Goal: Task Accomplishment & Management: Manage account settings

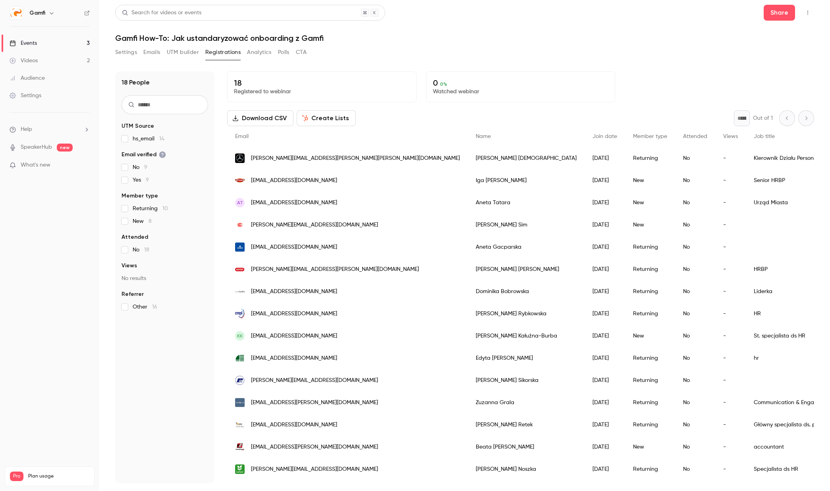
click at [35, 44] on div "Events" at bounding box center [23, 43] width 27 height 8
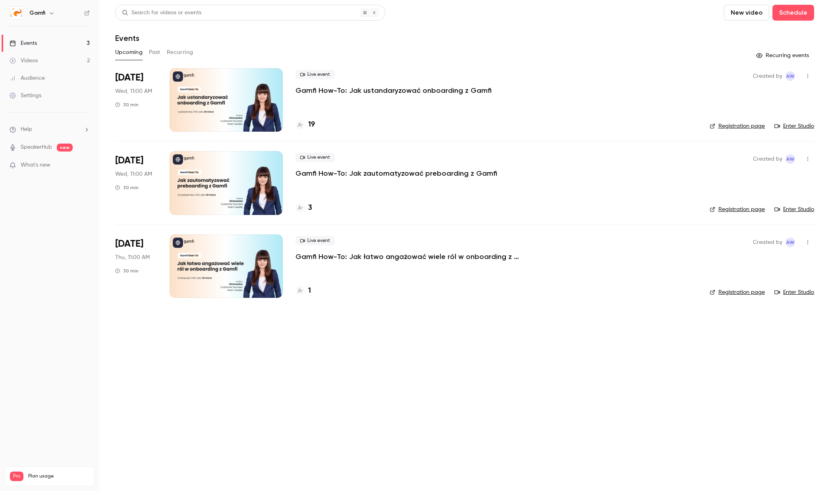
click at [759, 14] on button "New video" at bounding box center [746, 13] width 45 height 16
click at [786, 13] on div at bounding box center [415, 245] width 830 height 491
click at [789, 13] on button "Schedule" at bounding box center [793, 13] width 42 height 16
click at [769, 37] on div "One time event" at bounding box center [777, 35] width 60 height 8
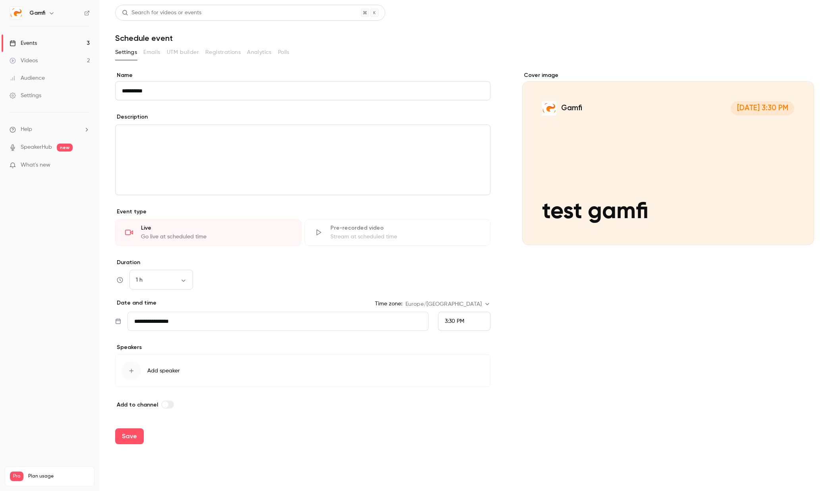
type input "**********"
click at [283, 321] on input "**********" at bounding box center [277, 321] width 301 height 19
click at [166, 450] on button "30" at bounding box center [164, 449] width 14 height 14
type input "**********"
click at [458, 324] on span "3:30 PM" at bounding box center [454, 322] width 19 height 6
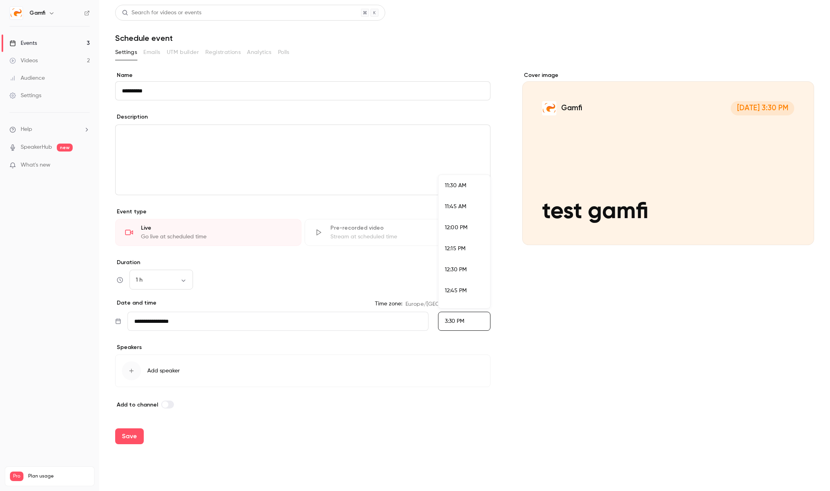
scroll to position [966, 0]
click at [463, 191] on li "11:30 AM" at bounding box center [464, 187] width 52 height 21
click at [134, 372] on icon "button" at bounding box center [131, 371] width 6 height 6
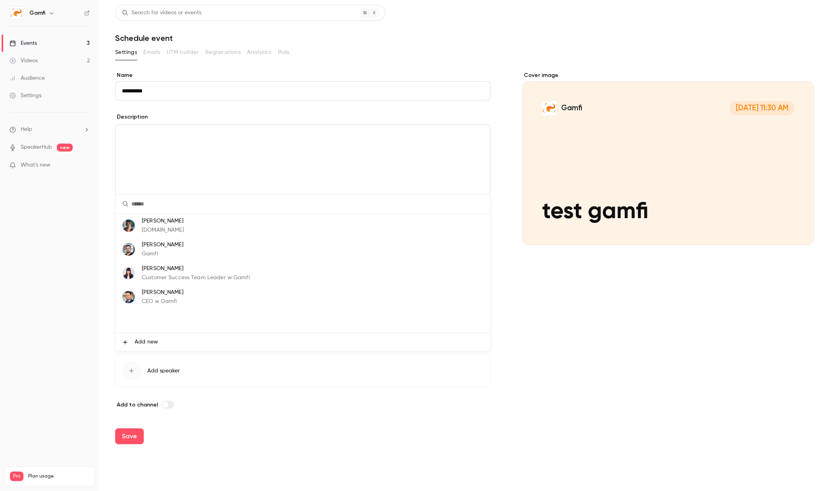
click at [170, 277] on p "Customer Success Team Leader w Gamfi" at bounding box center [196, 278] width 108 height 8
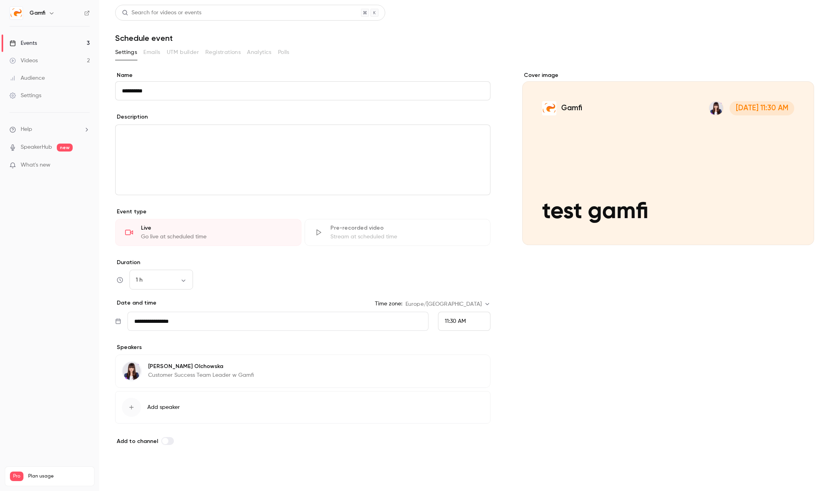
click at [131, 474] on button "Save" at bounding box center [129, 473] width 29 height 16
type input "**********"
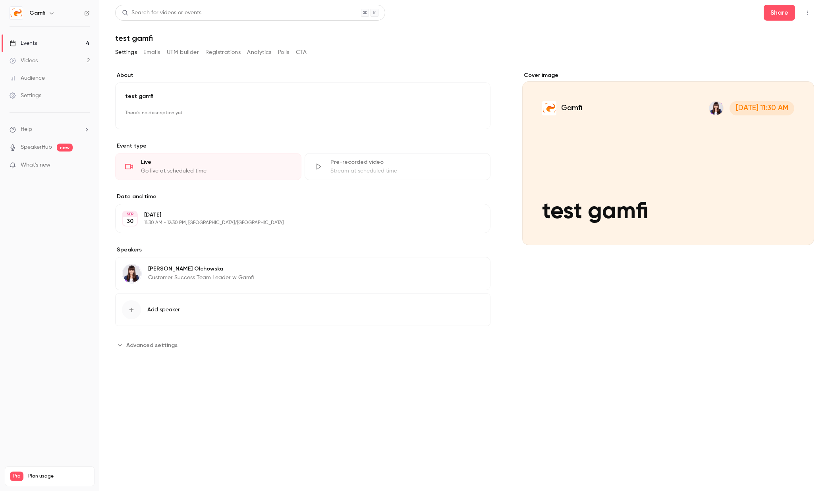
click at [178, 308] on span "Add speaker" at bounding box center [163, 310] width 33 height 8
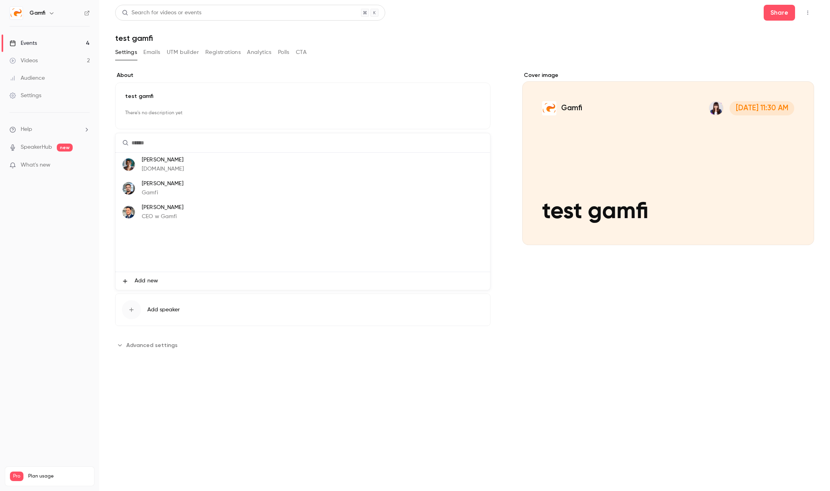
click at [576, 347] on div at bounding box center [415, 245] width 830 height 491
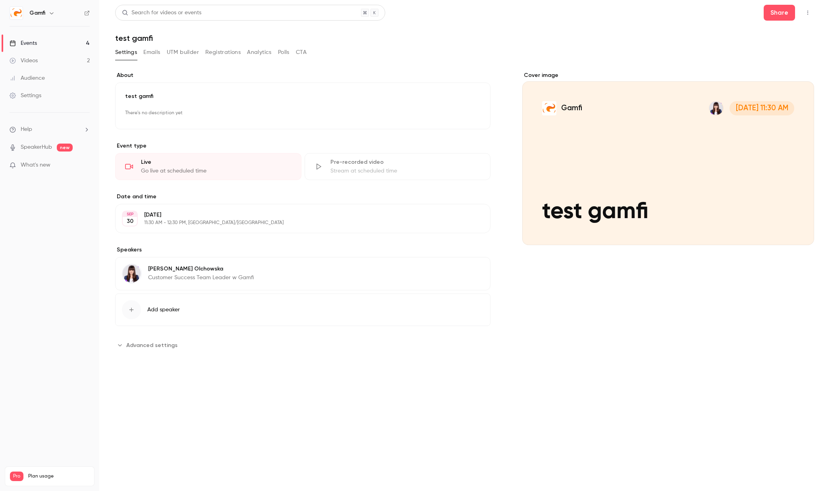
click at [165, 343] on span "Advanced settings" at bounding box center [151, 345] width 51 height 8
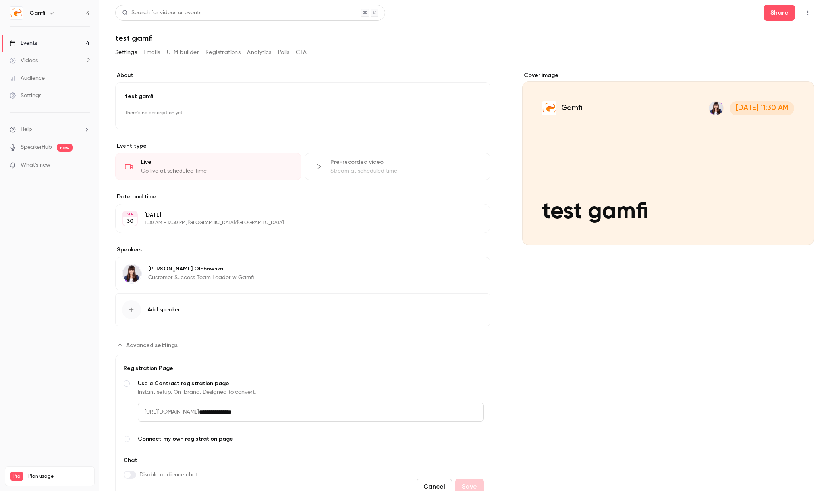
click at [156, 56] on button "Emails" at bounding box center [151, 52] width 17 height 13
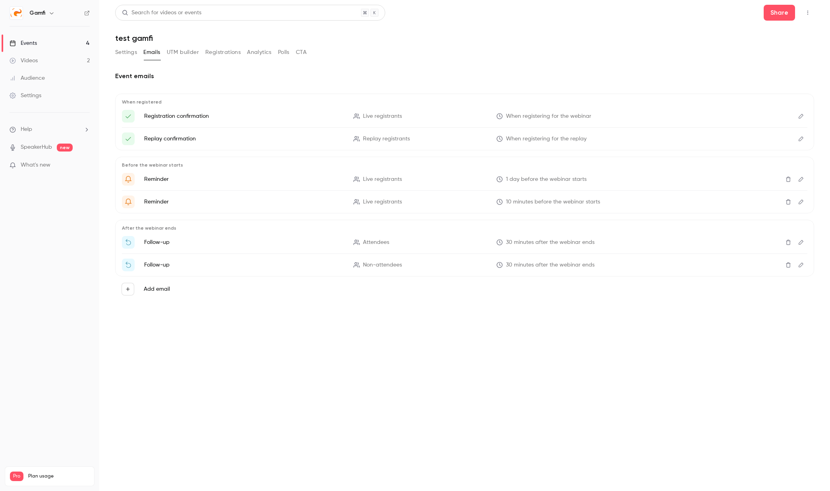
click at [189, 50] on button "UTM builder" at bounding box center [183, 52] width 32 height 13
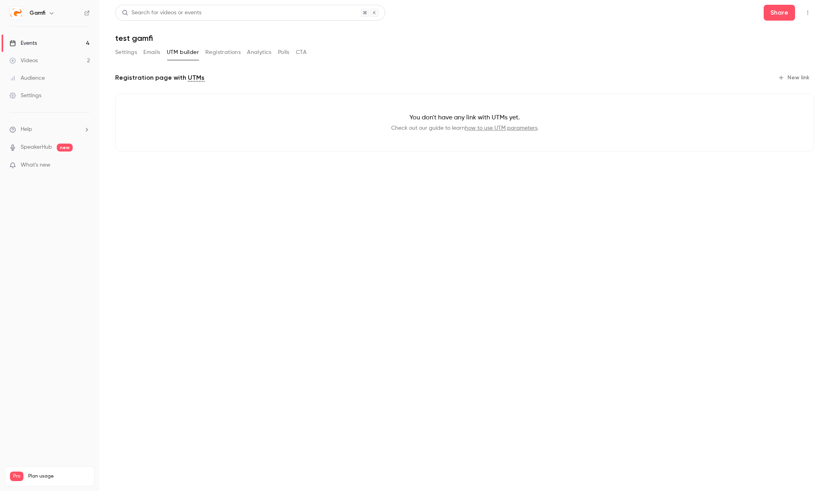
click at [224, 53] on button "Registrations" at bounding box center [222, 52] width 35 height 13
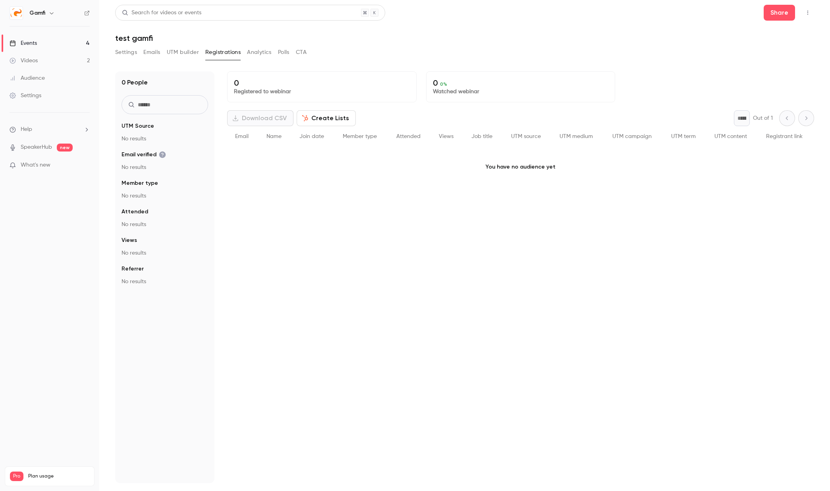
click at [262, 54] on button "Analytics" at bounding box center [259, 52] width 25 height 13
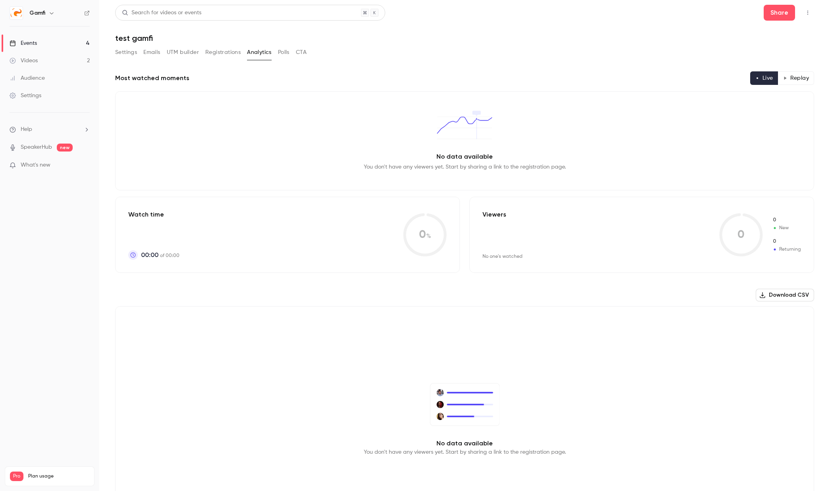
click at [285, 55] on button "Polls" at bounding box center [284, 52] width 12 height 13
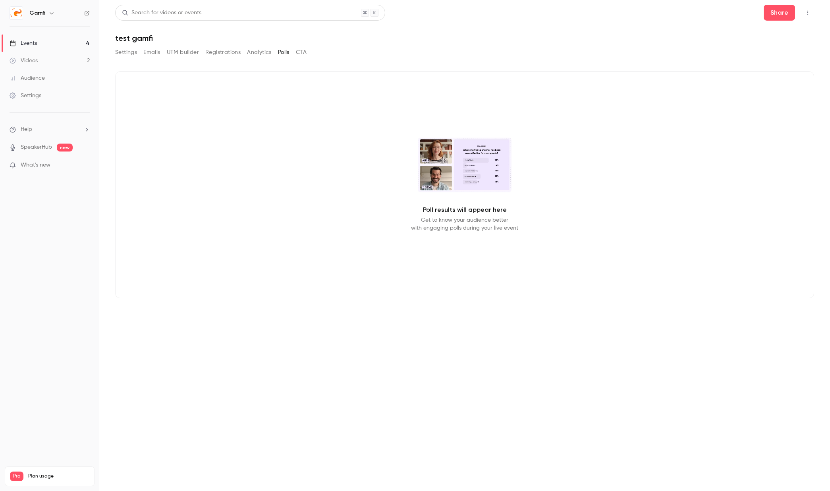
click at [306, 54] on button "CTA" at bounding box center [301, 52] width 11 height 13
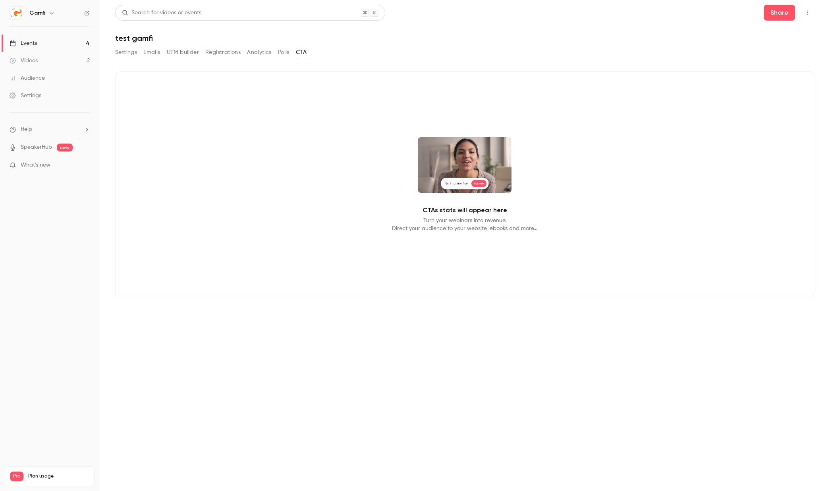
click at [282, 55] on button "Polls" at bounding box center [284, 52] width 12 height 13
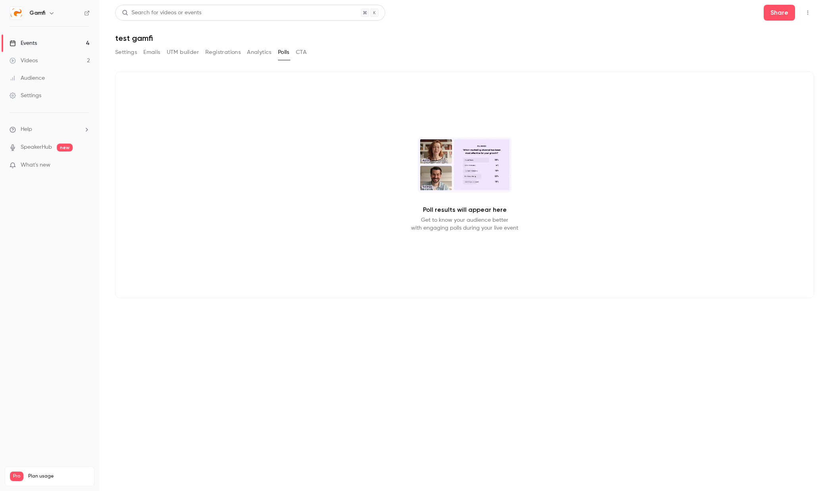
click at [300, 57] on button "CTA" at bounding box center [301, 52] width 11 height 13
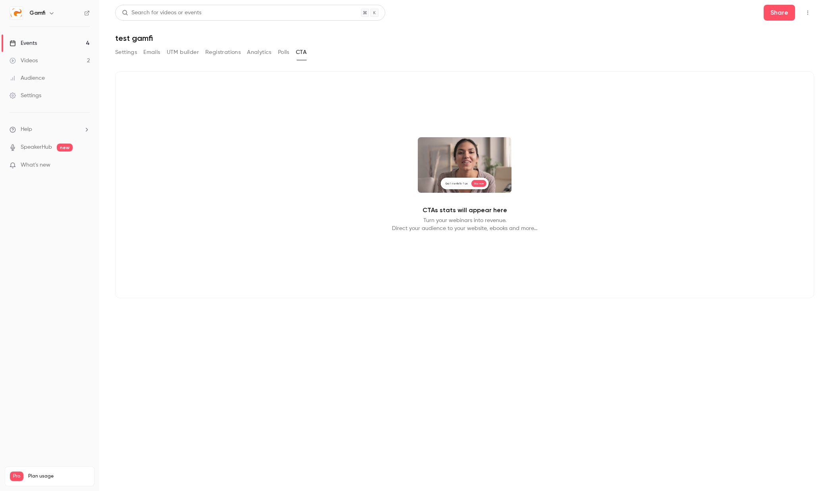
click at [132, 55] on button "Settings" at bounding box center [126, 52] width 22 height 13
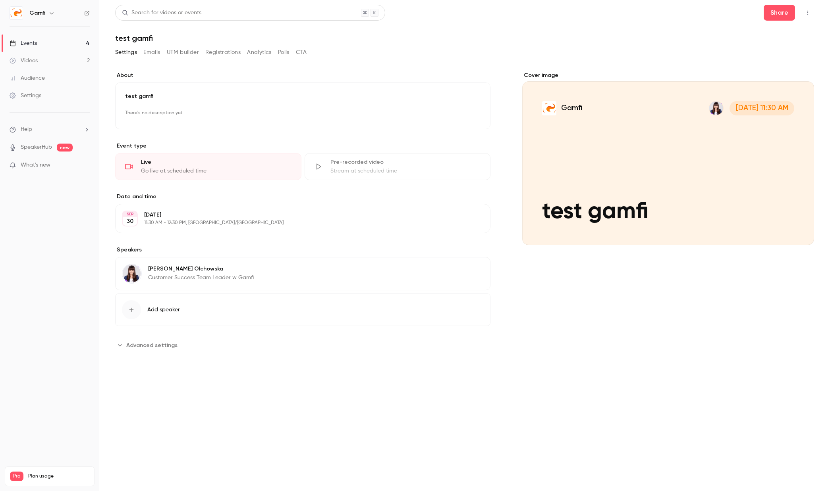
click at [601, 155] on div "Cover image" at bounding box center [668, 158] width 292 height 174
click at [0, 0] on input "Gamfi [DATE] 11:30 AM test gamfi" at bounding box center [0, 0] width 0 height 0
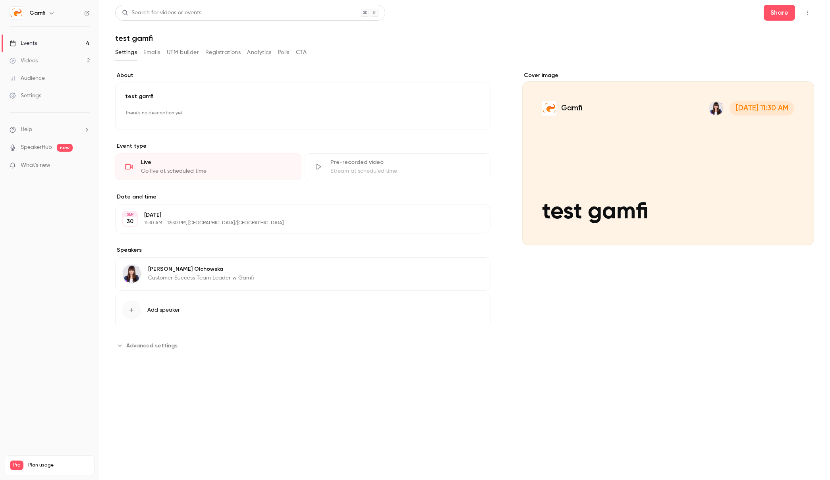
click at [218, 52] on button "Registrations" at bounding box center [222, 52] width 35 height 13
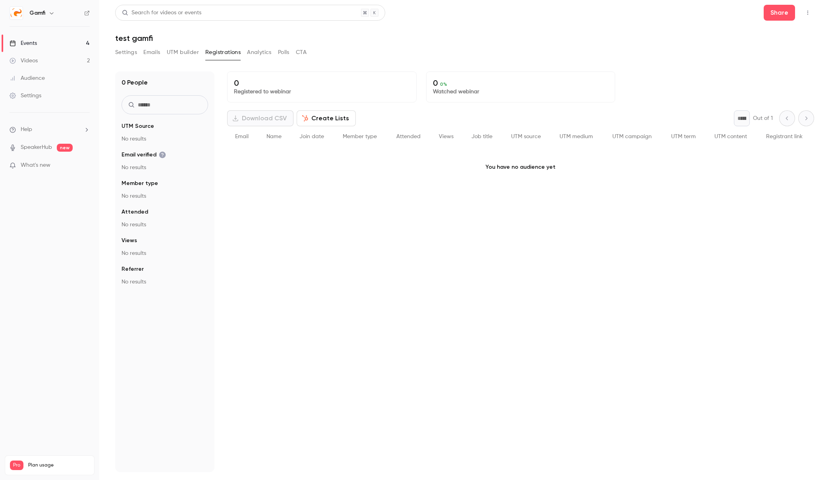
click at [175, 51] on button "UTM builder" at bounding box center [183, 52] width 32 height 13
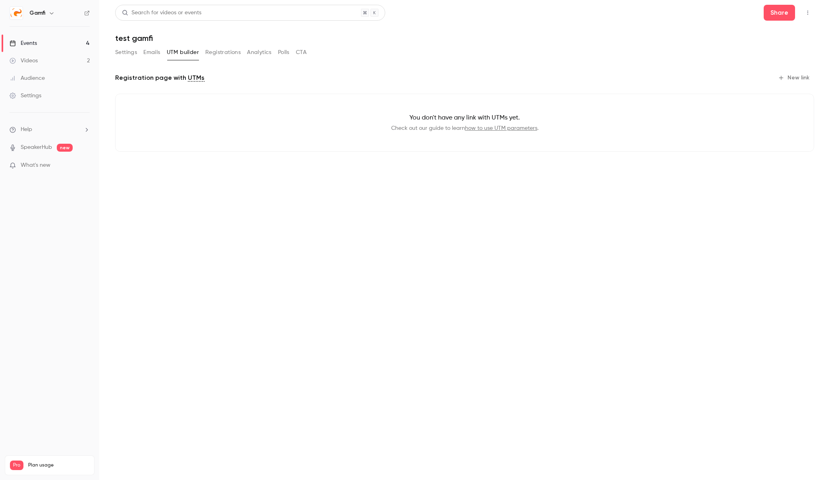
click at [133, 52] on button "Settings" at bounding box center [126, 52] width 22 height 13
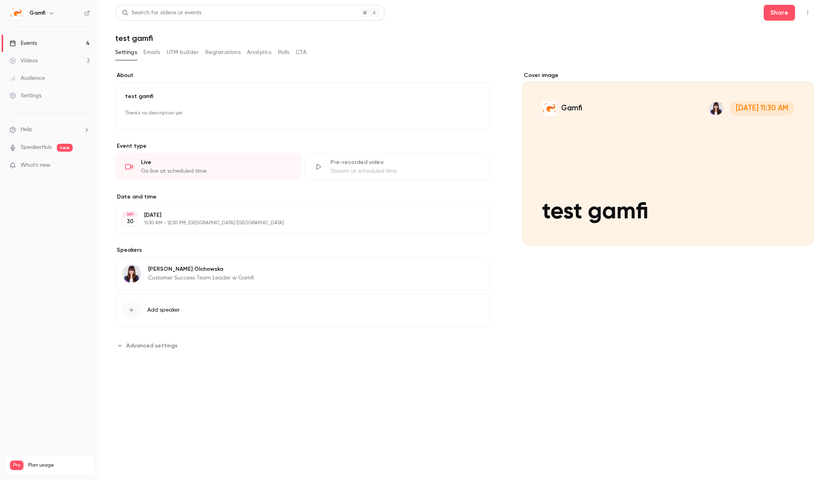
click at [170, 345] on span "Advanced settings" at bounding box center [151, 345] width 51 height 8
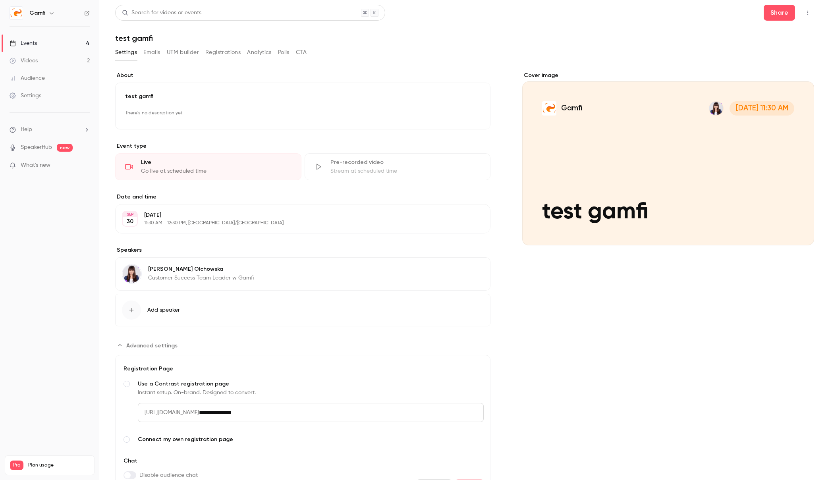
click at [199, 414] on span "[URL][DOMAIN_NAME]" at bounding box center [168, 412] width 61 height 19
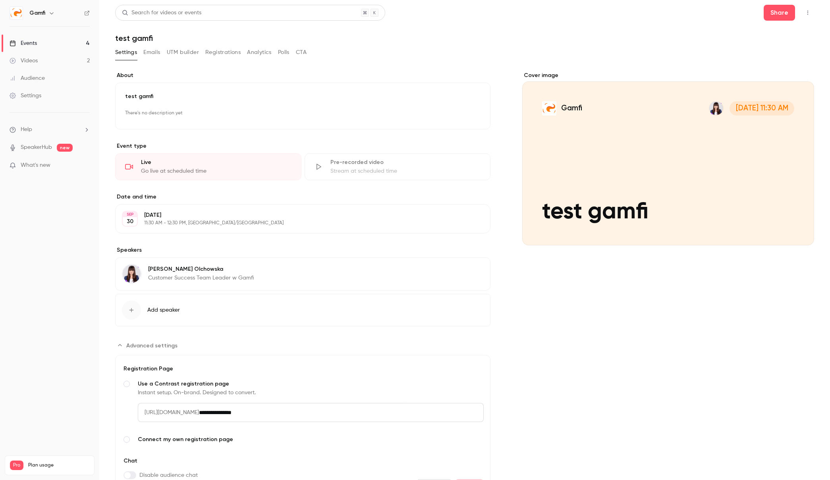
click at [199, 414] on span "[URL][DOMAIN_NAME]" at bounding box center [168, 412] width 61 height 19
click at [251, 413] on input "**********" at bounding box center [341, 412] width 285 height 19
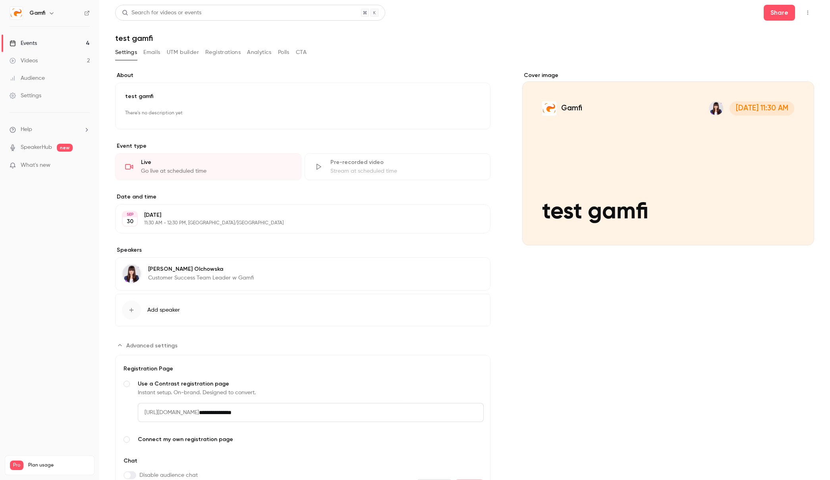
click at [251, 413] on input "**********" at bounding box center [341, 412] width 285 height 19
click at [258, 412] on input "**********" at bounding box center [341, 412] width 285 height 19
drag, startPoint x: 297, startPoint y: 408, endPoint x: 136, endPoint y: 409, distance: 160.4
click at [136, 409] on label "**********" at bounding box center [303, 407] width 362 height 56
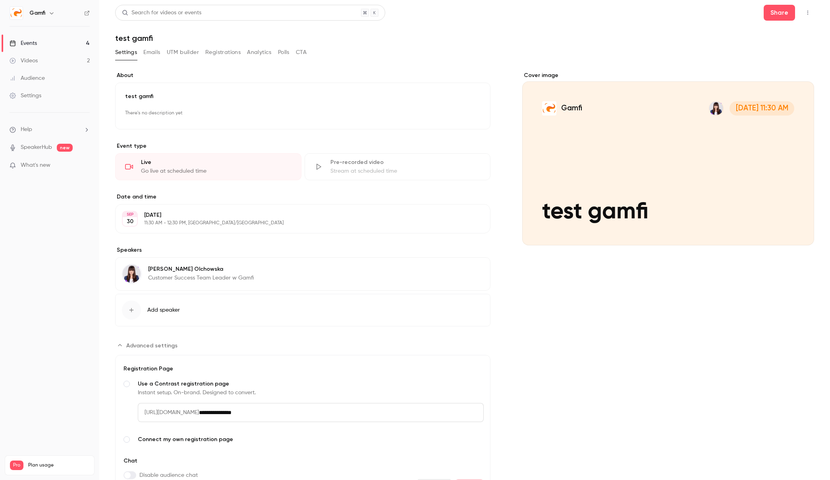
drag, startPoint x: 145, startPoint y: 411, endPoint x: 299, endPoint y: 414, distance: 154.1
click at [299, 414] on div "**********" at bounding box center [311, 412] width 346 height 19
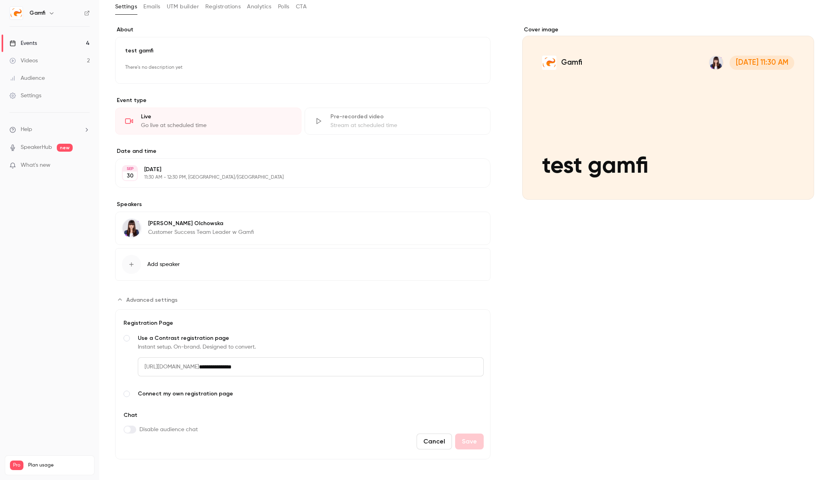
scroll to position [49, 0]
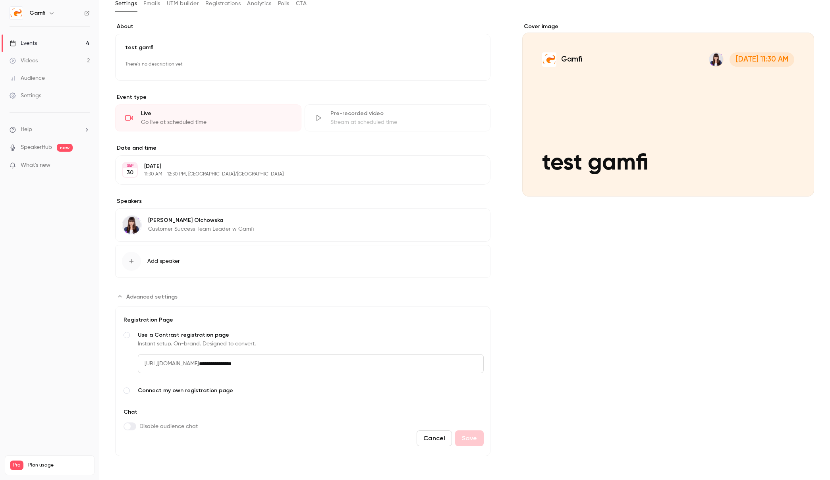
click at [35, 148] on link "SpeakerHub" at bounding box center [36, 147] width 31 height 8
click at [270, 364] on input "**********" at bounding box center [341, 363] width 285 height 19
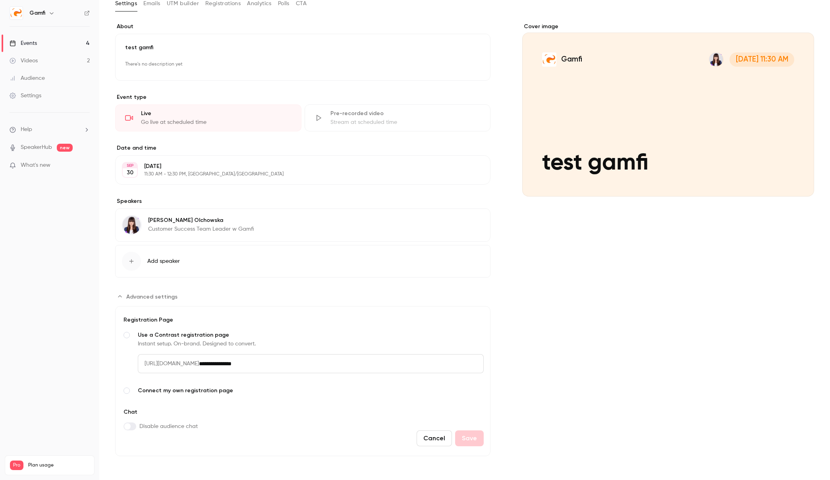
click at [284, 365] on input "**********" at bounding box center [341, 363] width 285 height 19
drag, startPoint x: 302, startPoint y: 364, endPoint x: 145, endPoint y: 365, distance: 157.6
click at [145, 365] on div "**********" at bounding box center [311, 363] width 346 height 19
click at [150, 365] on span "[URL][DOMAIN_NAME]" at bounding box center [168, 363] width 61 height 19
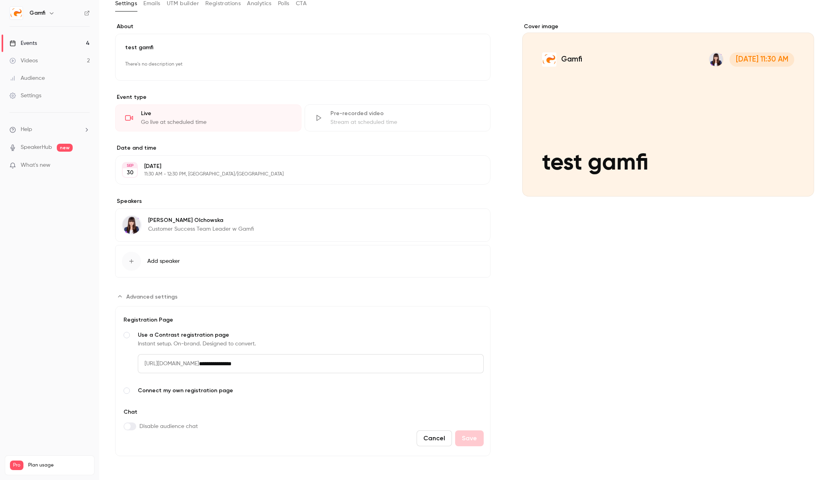
click at [150, 365] on span "[URL][DOMAIN_NAME]" at bounding box center [168, 363] width 61 height 19
copy span "https"
click at [281, 365] on input "**********" at bounding box center [341, 363] width 285 height 19
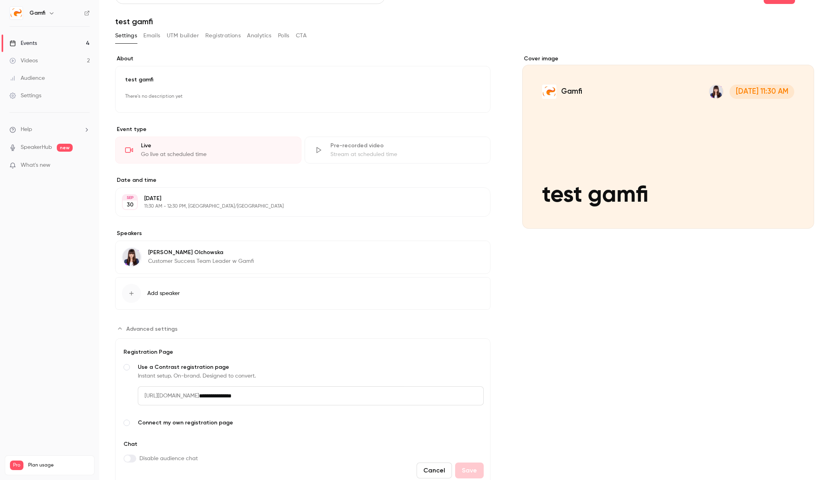
scroll to position [0, 0]
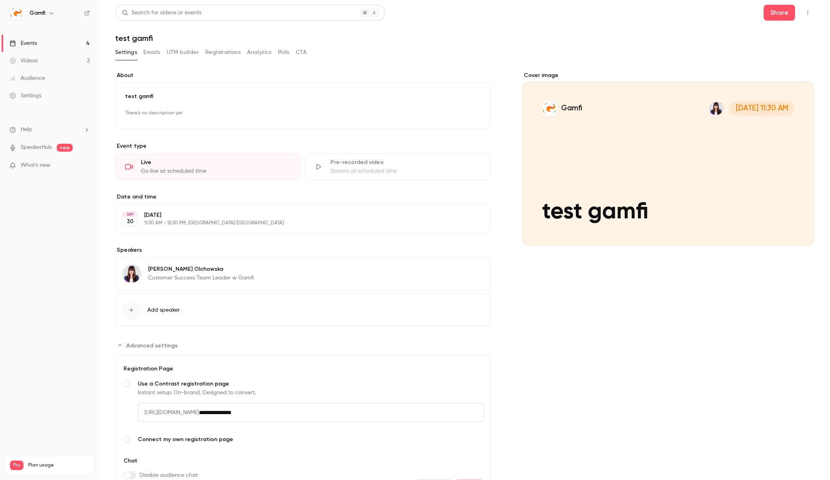
click at [44, 93] on link "Settings" at bounding box center [49, 95] width 99 height 17
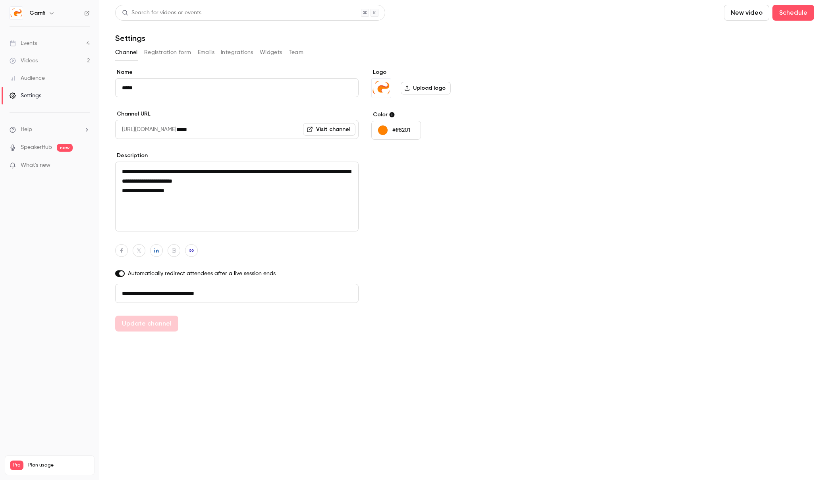
drag, startPoint x: 179, startPoint y: 294, endPoint x: 236, endPoint y: 294, distance: 56.8
click at [236, 294] on input "**********" at bounding box center [236, 293] width 243 height 19
click at [156, 321] on button "Update channel" at bounding box center [146, 324] width 63 height 16
type input "**********"
click at [43, 42] on link "Events 4" at bounding box center [49, 43] width 99 height 17
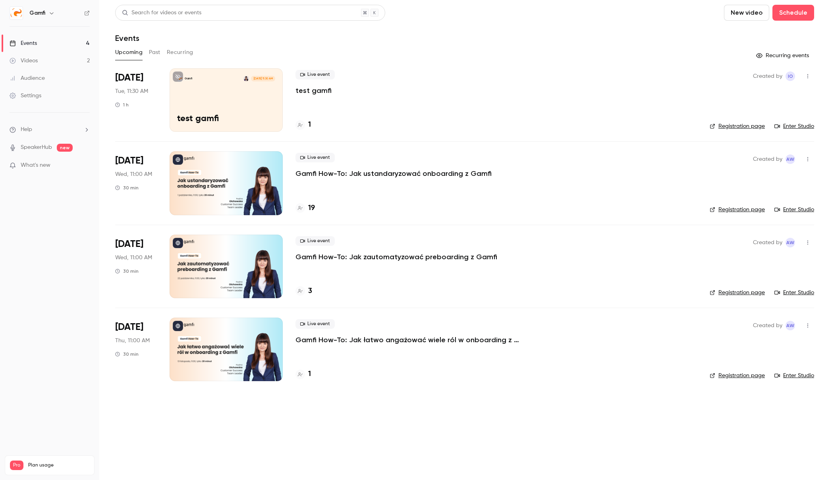
click at [38, 42] on link "Events 4" at bounding box center [49, 43] width 99 height 17
click at [808, 74] on icon "button" at bounding box center [807, 76] width 6 height 6
click at [636, 83] on div at bounding box center [415, 240] width 830 height 480
click at [390, 102] on div "Live event test gamfi 1" at bounding box center [495, 100] width 401 height 64
click at [254, 98] on div "Gamfi [DATE] 11:30 AM test gamfi" at bounding box center [226, 100] width 113 height 64
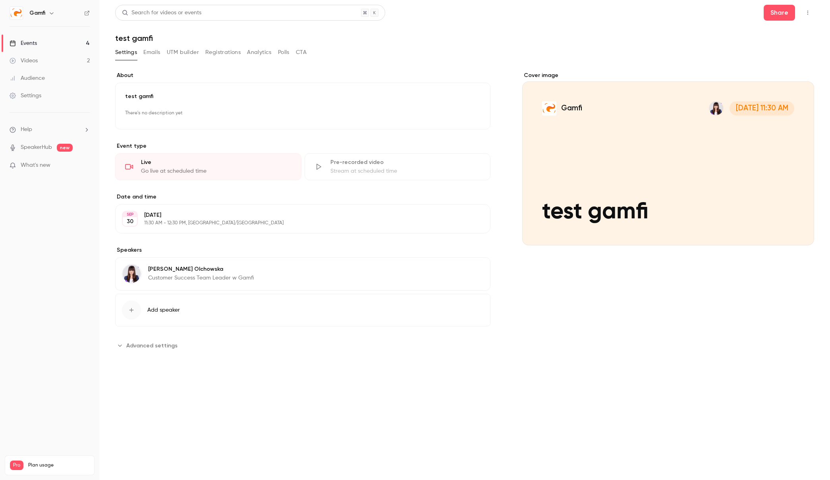
click at [154, 54] on button "Emails" at bounding box center [151, 52] width 17 height 13
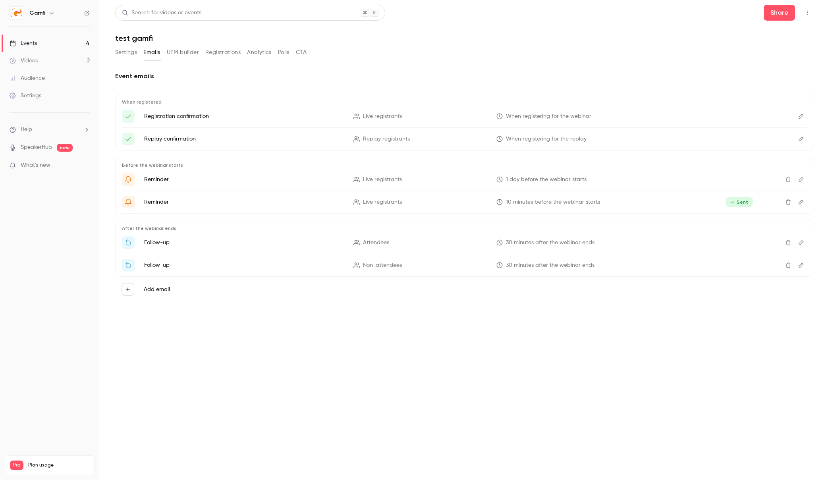
click at [131, 52] on button "Settings" at bounding box center [126, 52] width 22 height 13
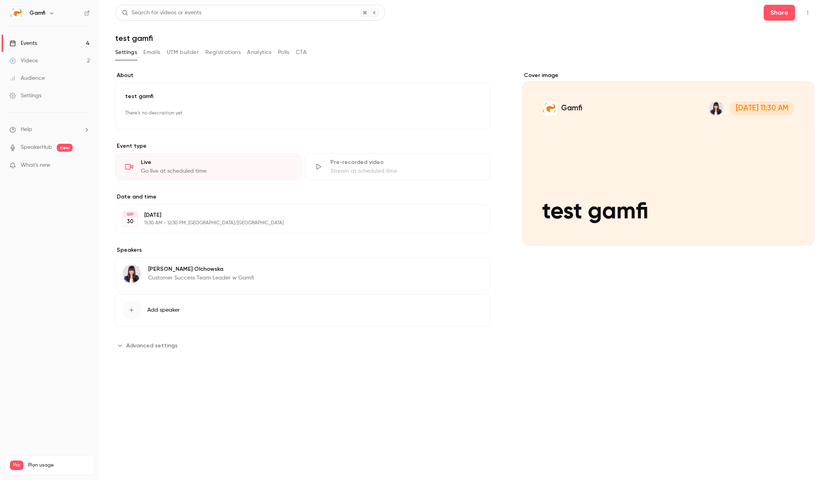
click at [283, 272] on div "[PERSON_NAME] Customer Success Team Leader w Gamfi Edit" at bounding box center [302, 273] width 375 height 33
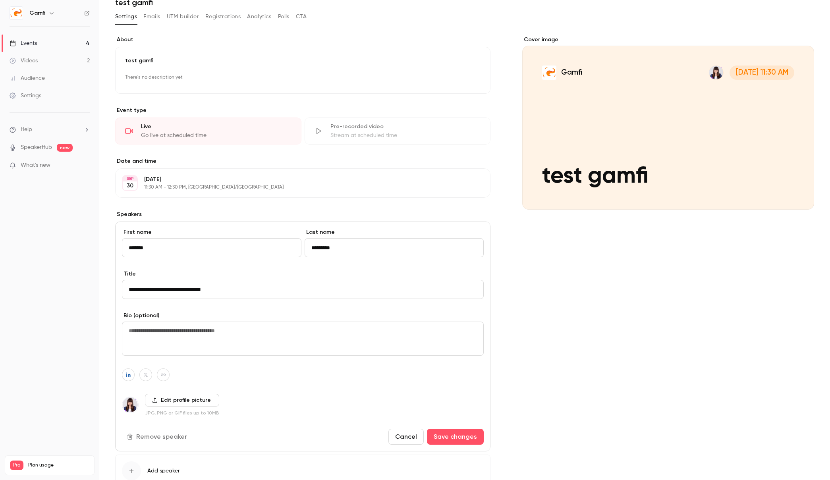
scroll to position [92, 0]
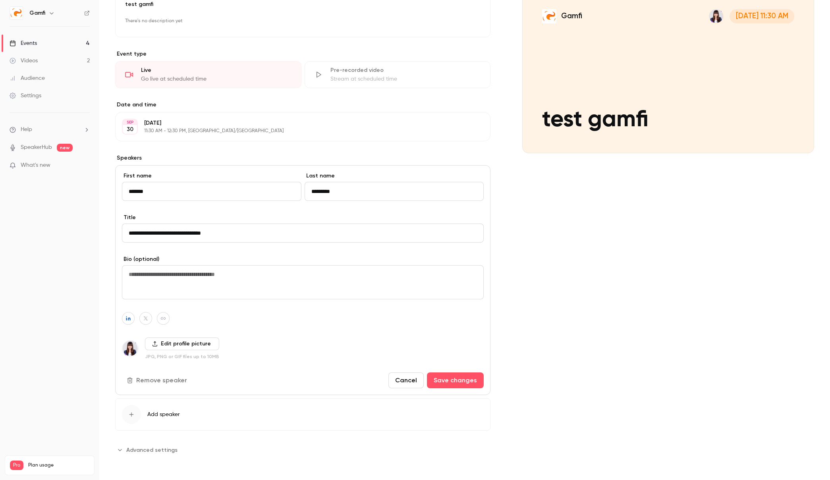
click at [402, 380] on button "Cancel" at bounding box center [405, 380] width 35 height 16
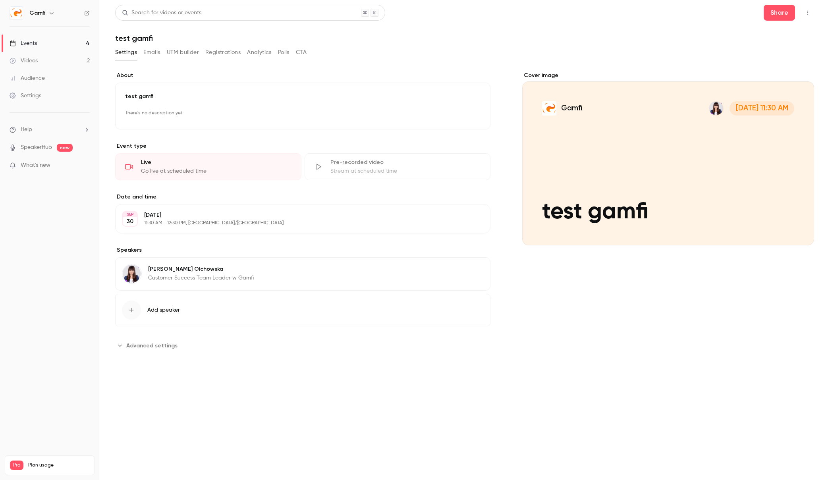
click at [807, 12] on icon "button" at bounding box center [807, 13] width 6 height 6
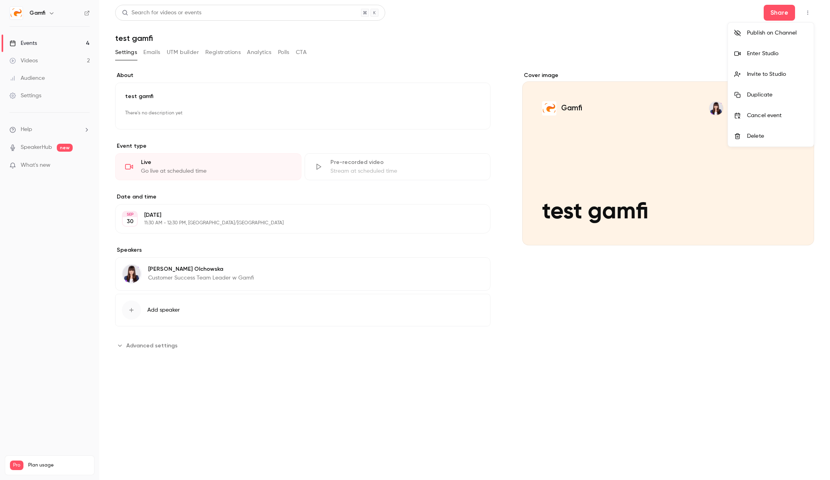
click at [44, 96] on div at bounding box center [415, 240] width 830 height 480
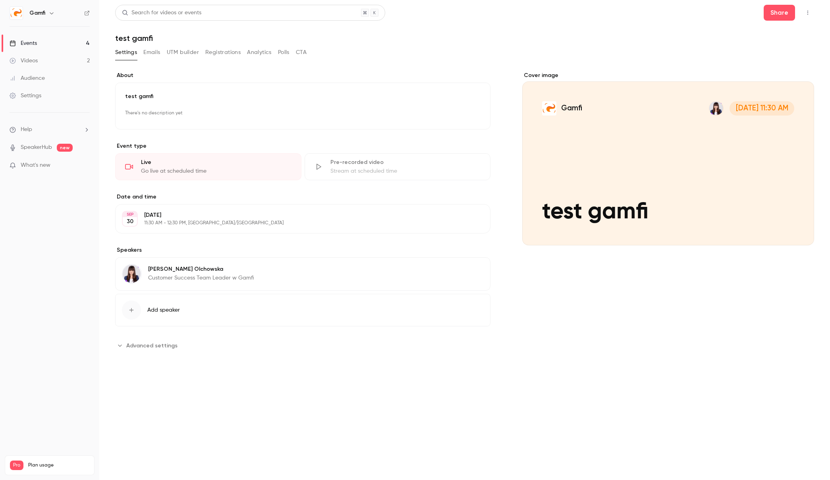
click at [36, 94] on div "Settings" at bounding box center [26, 96] width 32 height 8
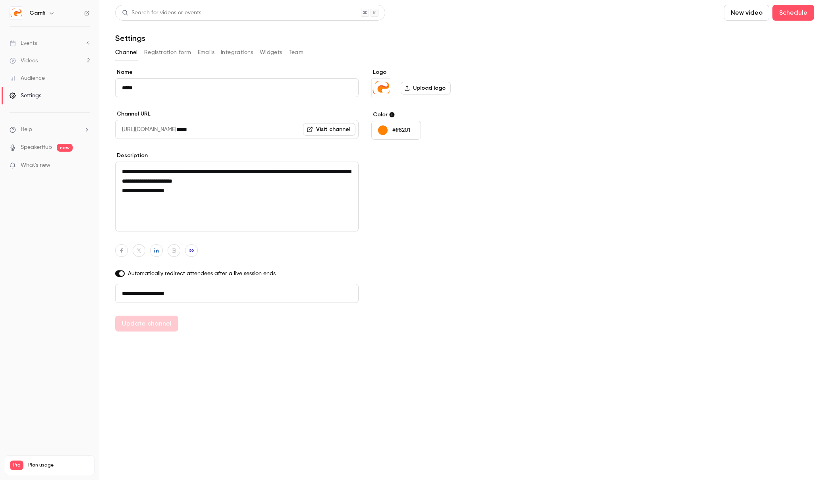
click at [48, 13] on icon "button" at bounding box center [51, 13] width 6 height 6
click at [529, 307] on div at bounding box center [415, 240] width 830 height 480
click at [34, 42] on div "Events" at bounding box center [23, 43] width 27 height 8
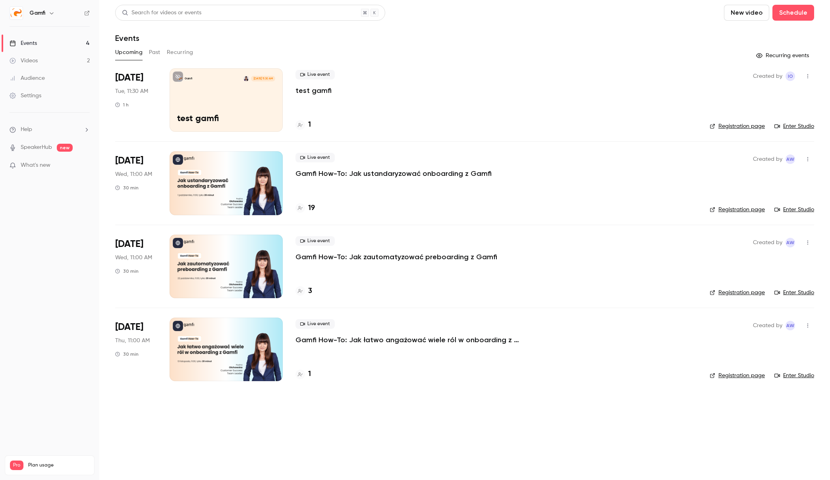
click at [319, 91] on p "test gamfi" at bounding box center [313, 91] width 36 height 10
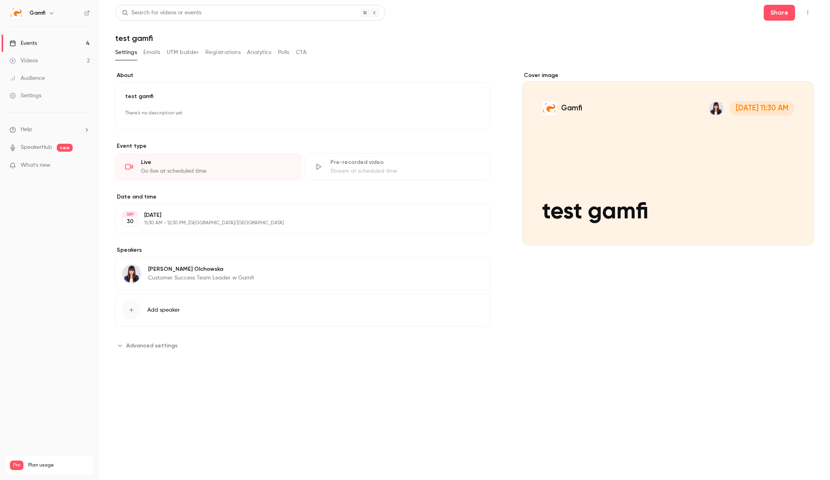
click at [35, 42] on div "Events" at bounding box center [23, 43] width 27 height 8
